Goal: Find specific page/section: Find specific page/section

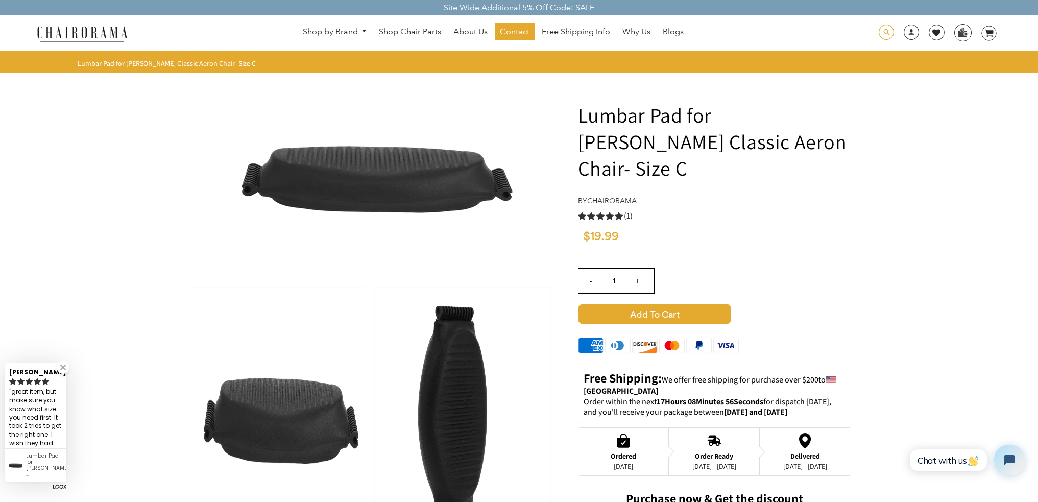
click at [887, 33] on span at bounding box center [886, 33] width 15 height 16
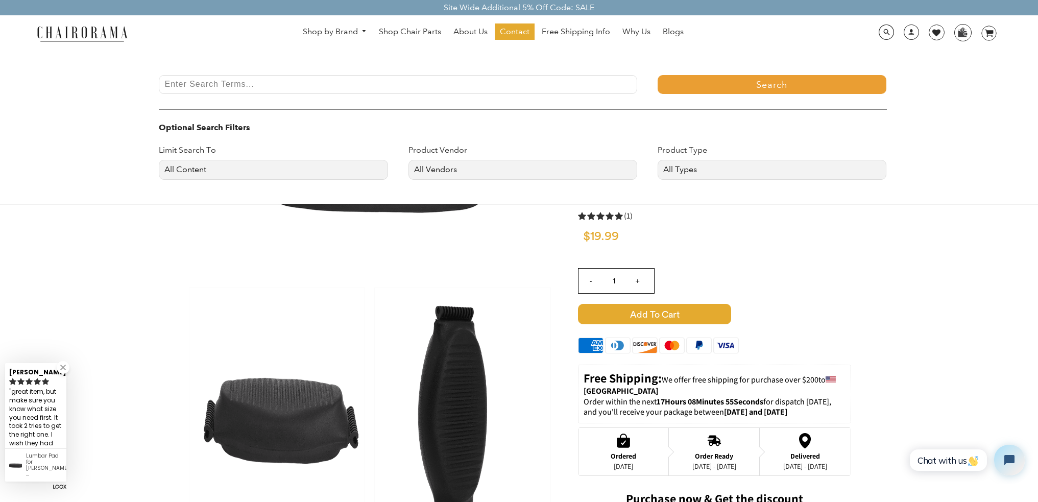
click at [259, 87] on input "Enter Search Terms..." at bounding box center [398, 84] width 479 height 19
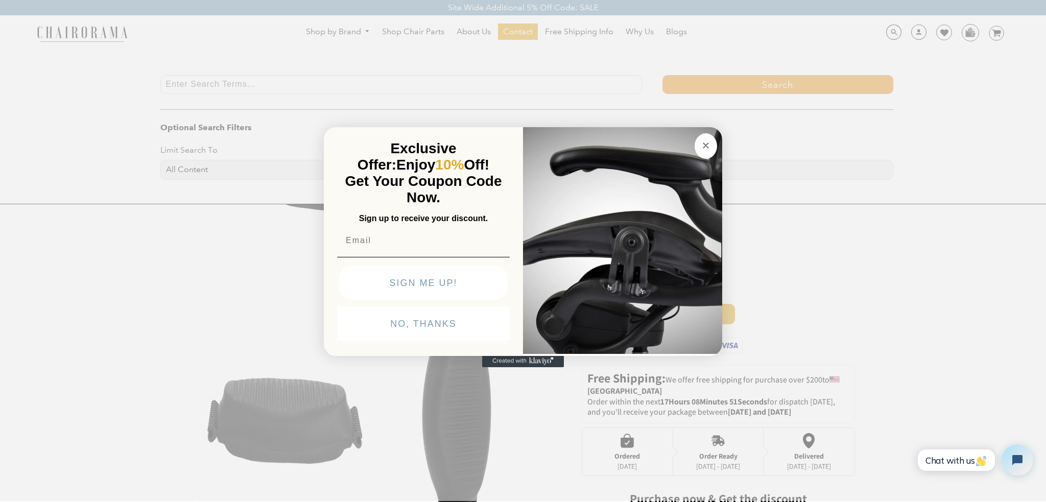
click at [449, 320] on button "NO, THANKS" at bounding box center [423, 324] width 173 height 34
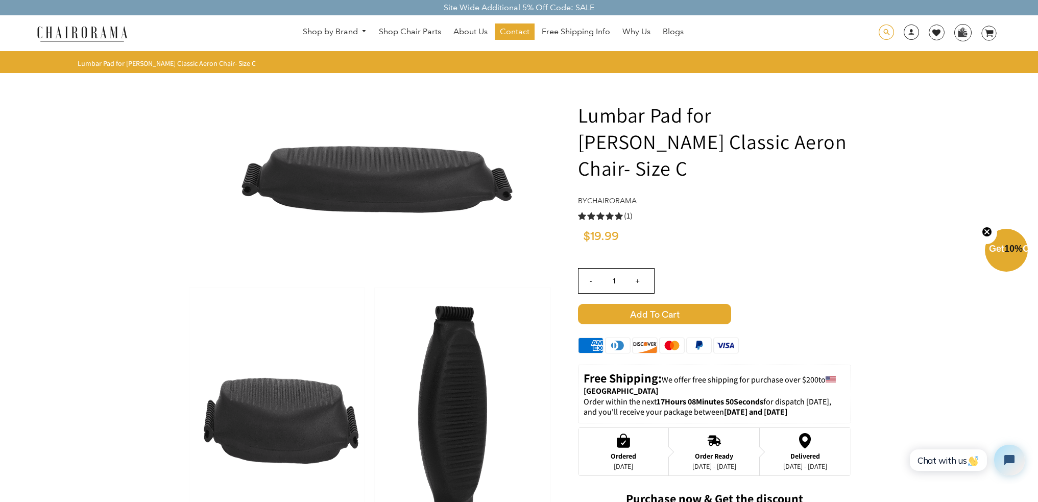
click at [889, 32] on span at bounding box center [886, 33] width 15 height 16
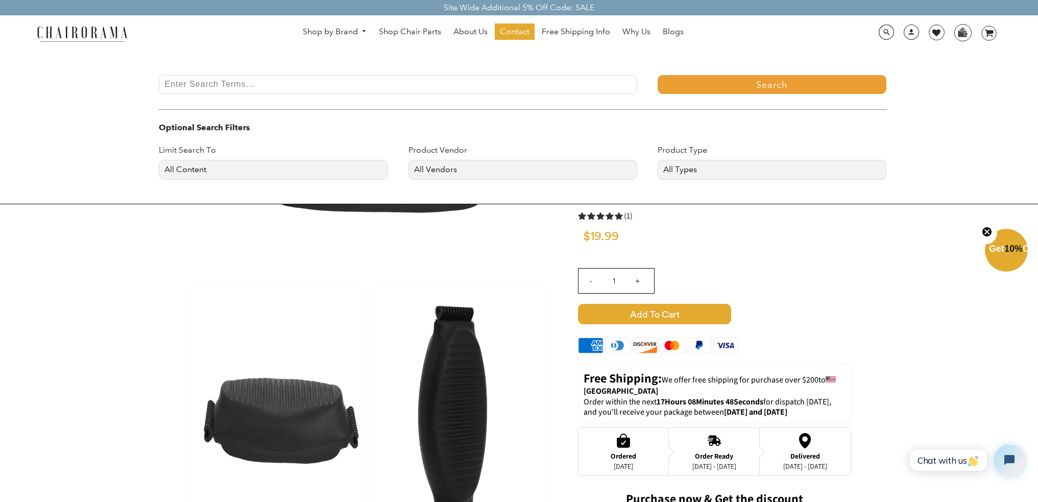
click at [206, 84] on input "Enter Search Terms..." at bounding box center [398, 84] width 479 height 19
type input "smoke lumbar"
click at [658, 75] on button "Search" at bounding box center [772, 84] width 229 height 19
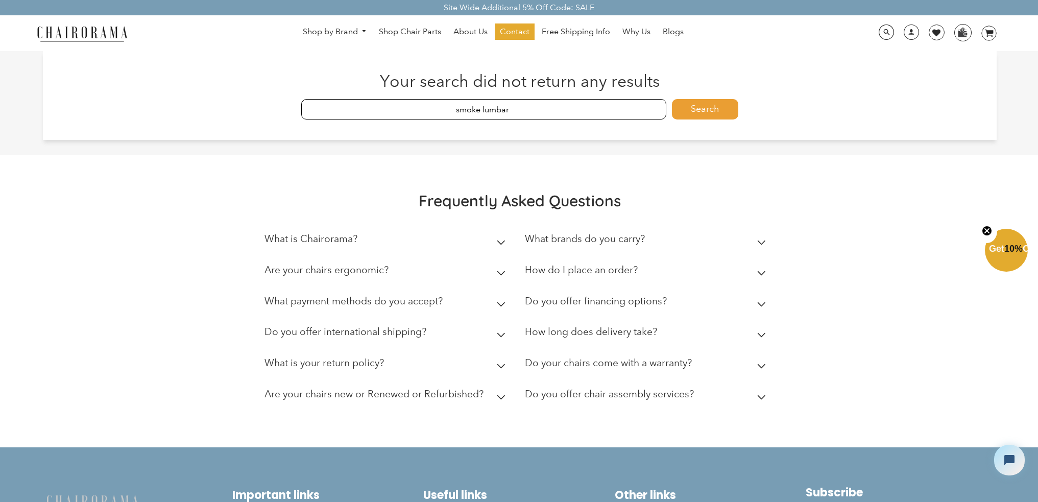
click at [718, 109] on button "Search" at bounding box center [705, 109] width 66 height 20
click at [598, 108] on input "smoke lumbar" at bounding box center [483, 109] width 365 height 20
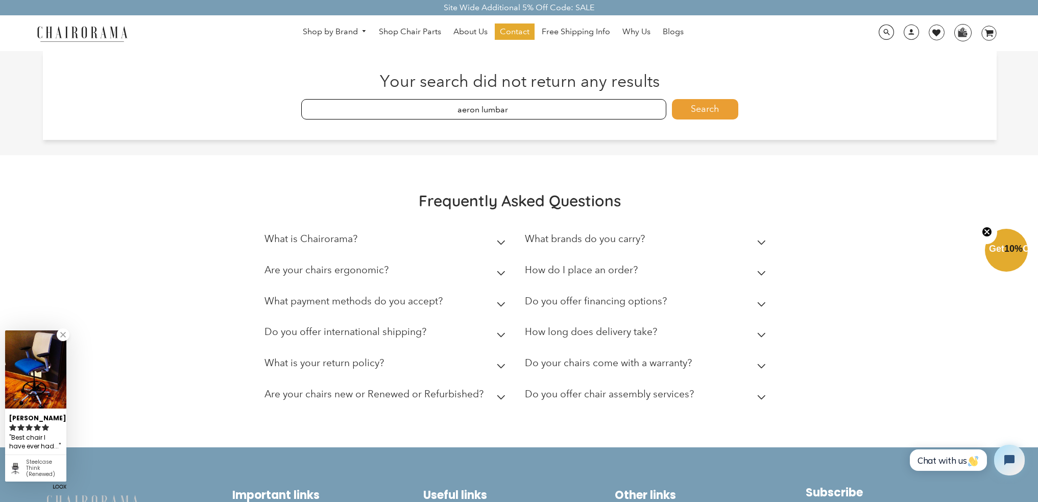
type input "aeron lumbar"
click at [672, 99] on button "Search" at bounding box center [705, 109] width 66 height 20
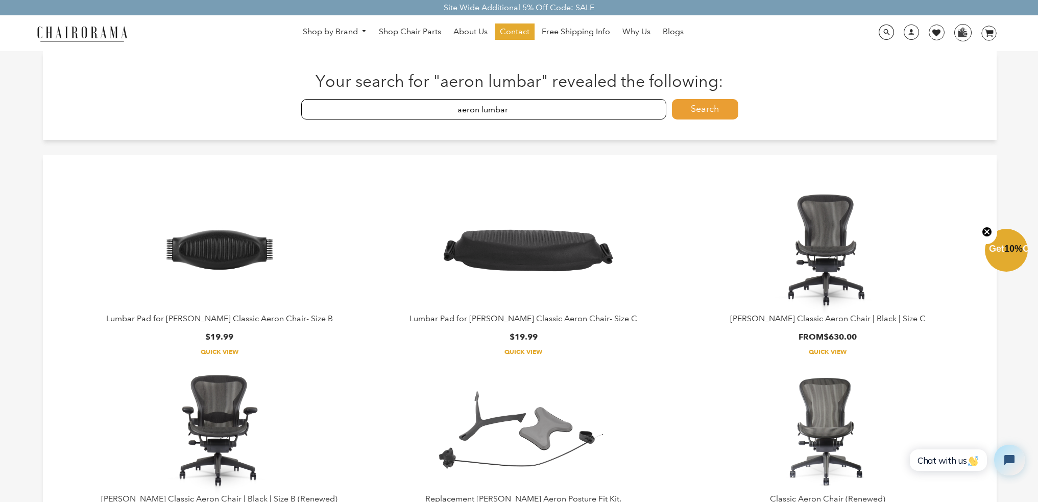
click at [517, 110] on input "aeron lumbar" at bounding box center [483, 109] width 365 height 20
type input "aeron arm pads"
click at [672, 99] on button "Search" at bounding box center [705, 109] width 66 height 20
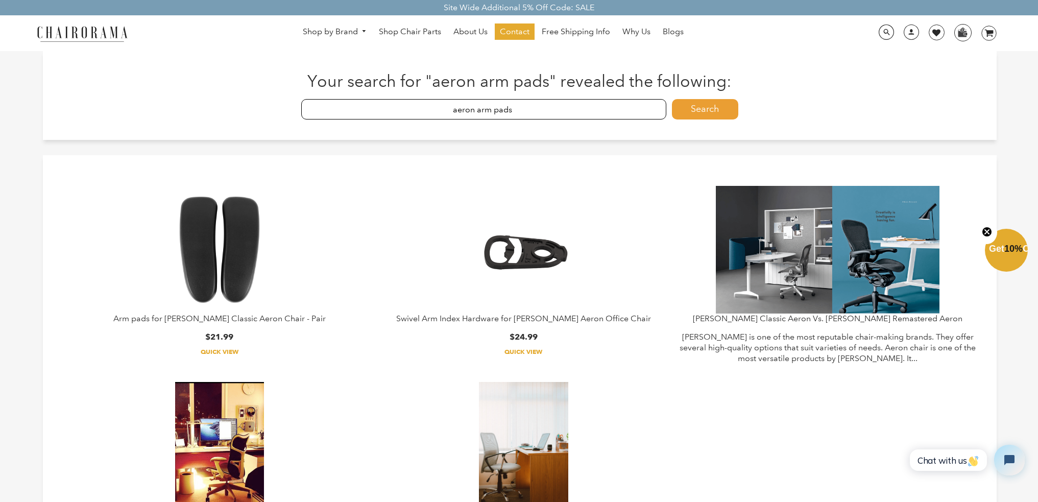
click at [613, 108] on input "aeron arm pads" at bounding box center [483, 109] width 365 height 20
type input "aeron parts"
click at [672, 99] on button "Search" at bounding box center [705, 109] width 66 height 20
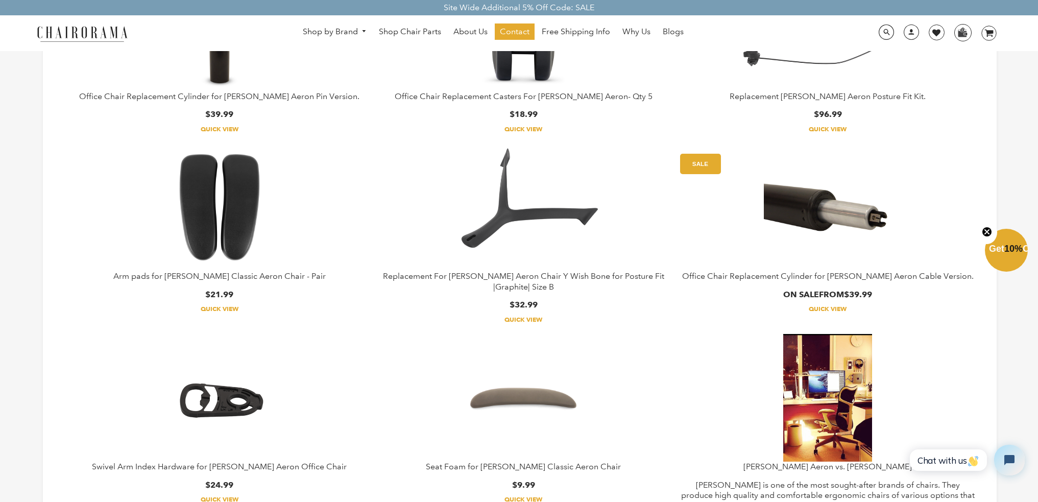
scroll to position [358, 0]
